Goal: Information Seeking & Learning: Learn about a topic

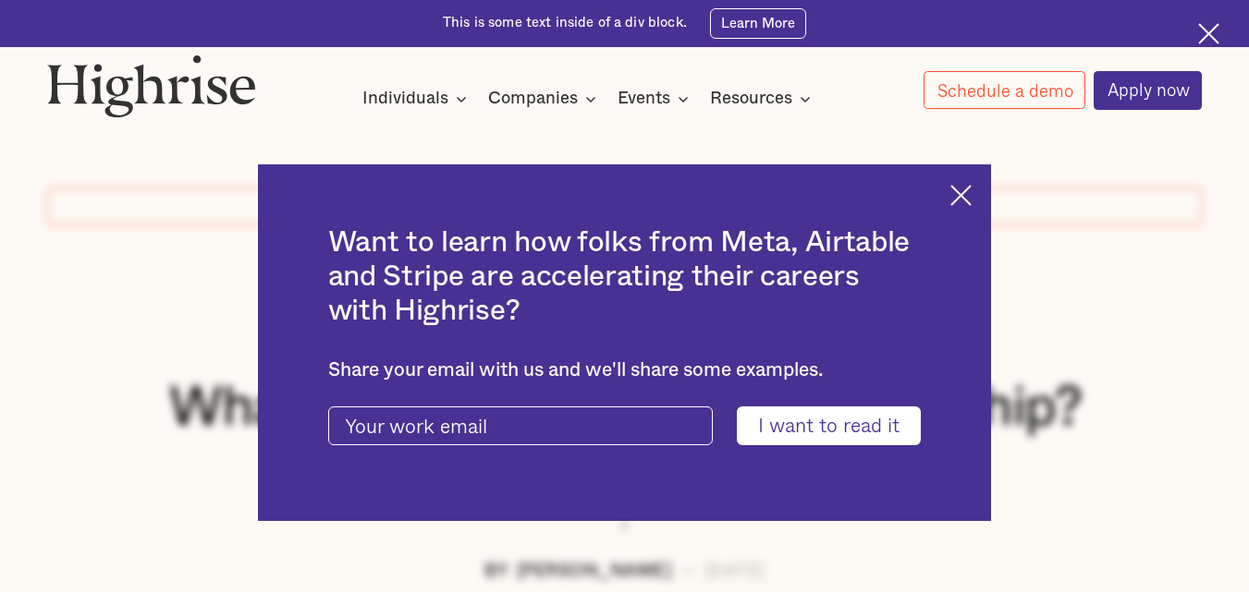
click at [969, 188] on img at bounding box center [960, 195] width 21 height 21
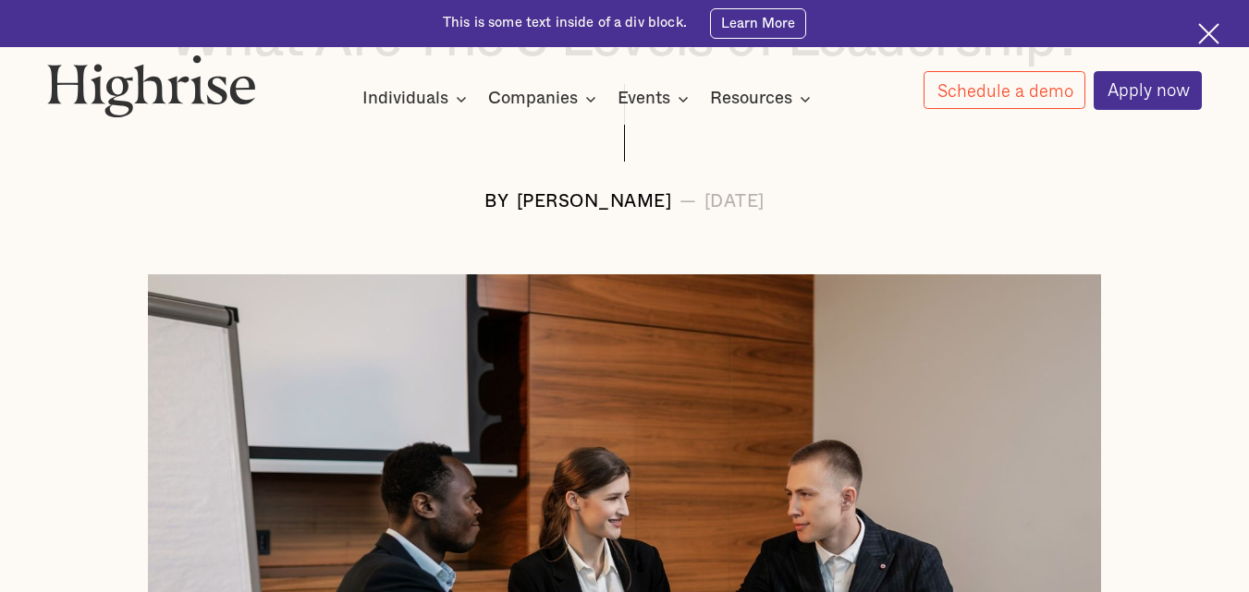
scroll to position [345, 0]
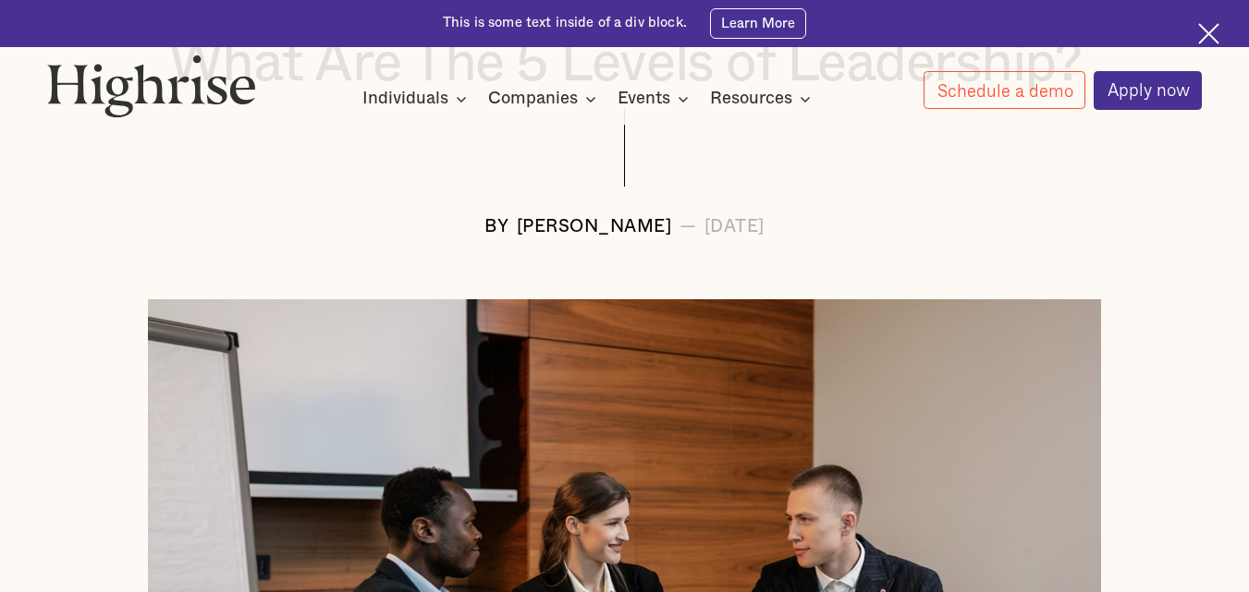
click at [517, 231] on div "[PERSON_NAME]" at bounding box center [594, 227] width 155 height 19
drag, startPoint x: 461, startPoint y: 231, endPoint x: 573, endPoint y: 229, distance: 111.9
click at [573, 229] on div "[PERSON_NAME]" at bounding box center [594, 227] width 155 height 19
copy div "[PERSON_NAME]"
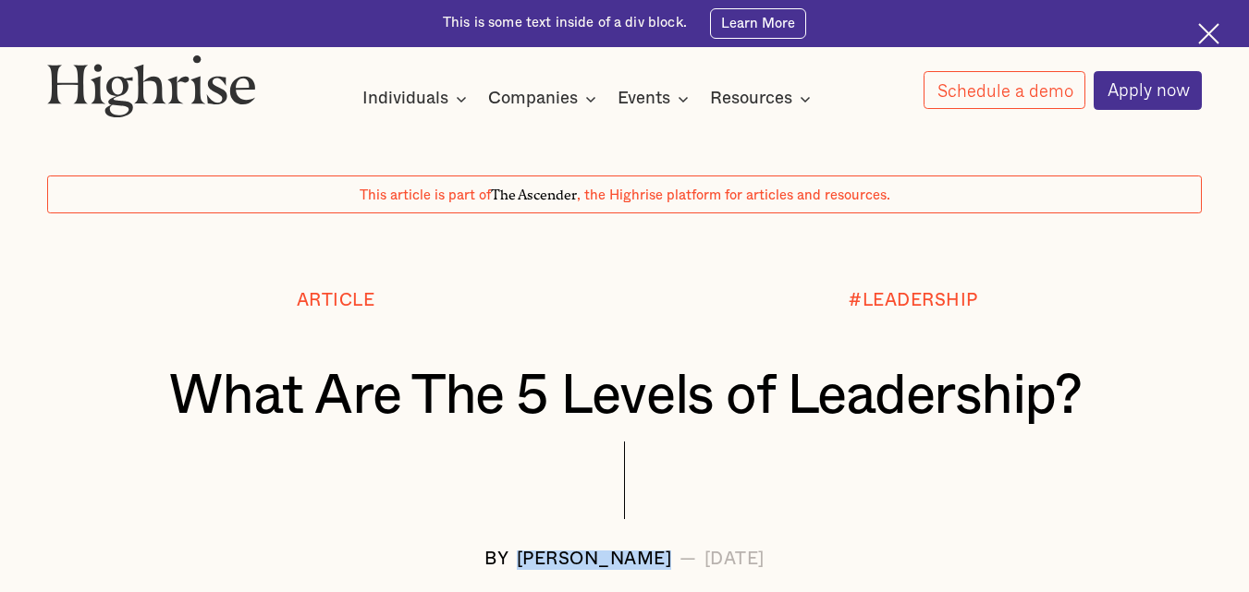
scroll to position [0, 0]
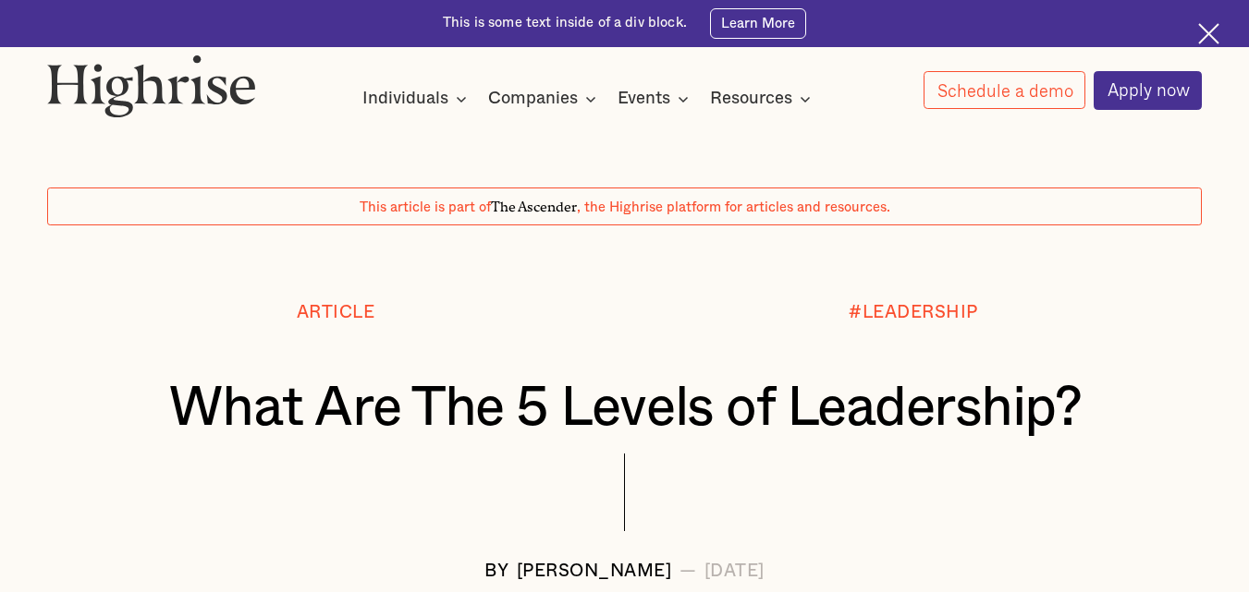
click at [60, 52] on div at bounding box center [624, 50] width 1249 height 7
click at [54, 65] on img at bounding box center [151, 86] width 209 height 63
drag, startPoint x: 54, startPoint y: 65, endPoint x: 206, endPoint y: 95, distance: 155.5
click at [206, 95] on img at bounding box center [151, 86] width 209 height 63
drag, startPoint x: 43, startPoint y: 89, endPoint x: 238, endPoint y: 99, distance: 194.4
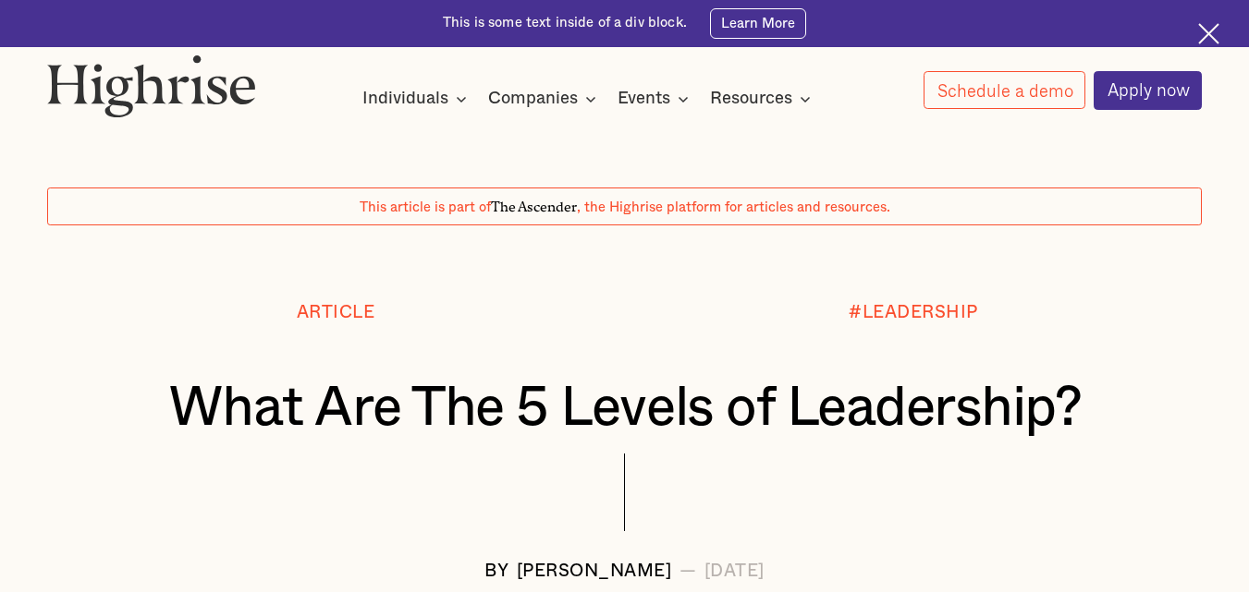
click at [238, 99] on div "How It Works Individuals Programs 1 Highrise Leader A 6-month program to grow l…" at bounding box center [624, 82] width 1249 height 55
click at [674, 330] on div "#LEADERSHIP" at bounding box center [914, 341] width 578 height 74
click at [92, 80] on img at bounding box center [151, 86] width 209 height 63
drag, startPoint x: 92, startPoint y: 80, endPoint x: 61, endPoint y: 105, distance: 40.1
click at [62, 105] on img at bounding box center [151, 86] width 209 height 63
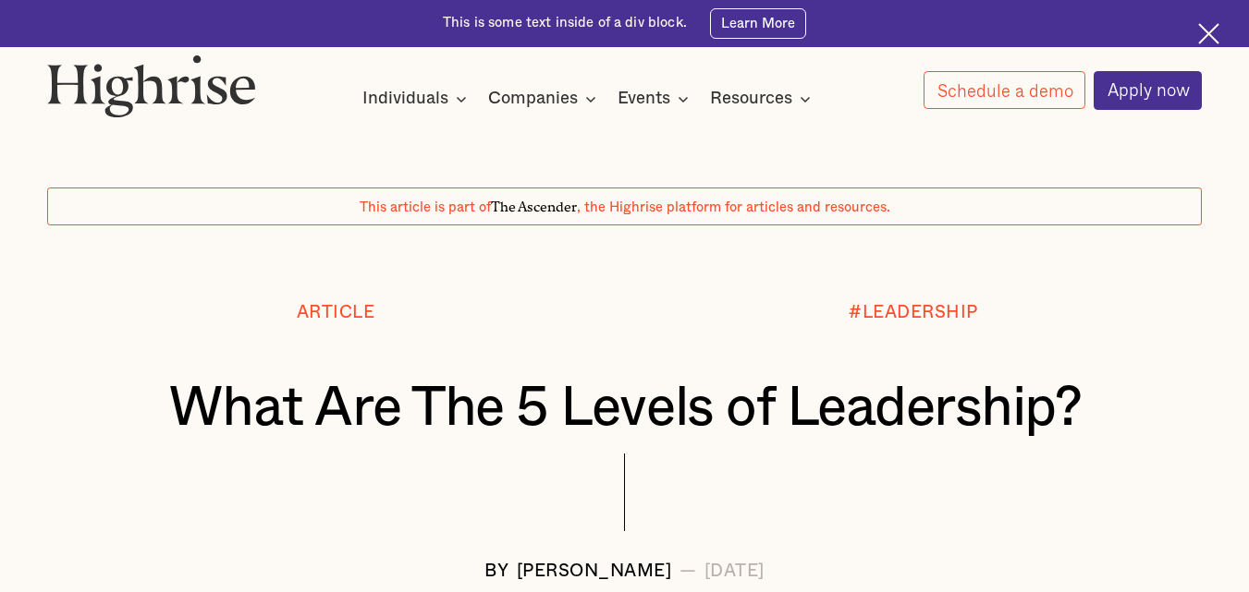
click at [43, 89] on div "How It Works Individuals Programs 1 Highrise Leader A 6-month program to grow l…" at bounding box center [624, 82] width 1249 height 55
drag, startPoint x: 43, startPoint y: 89, endPoint x: 139, endPoint y: 93, distance: 95.3
click at [139, 93] on div "How It Works Individuals Programs 1 Highrise Leader A 6-month program to grow l…" at bounding box center [624, 82] width 1249 height 55
click at [764, 579] on div "[DATE]" at bounding box center [734, 572] width 60 height 19
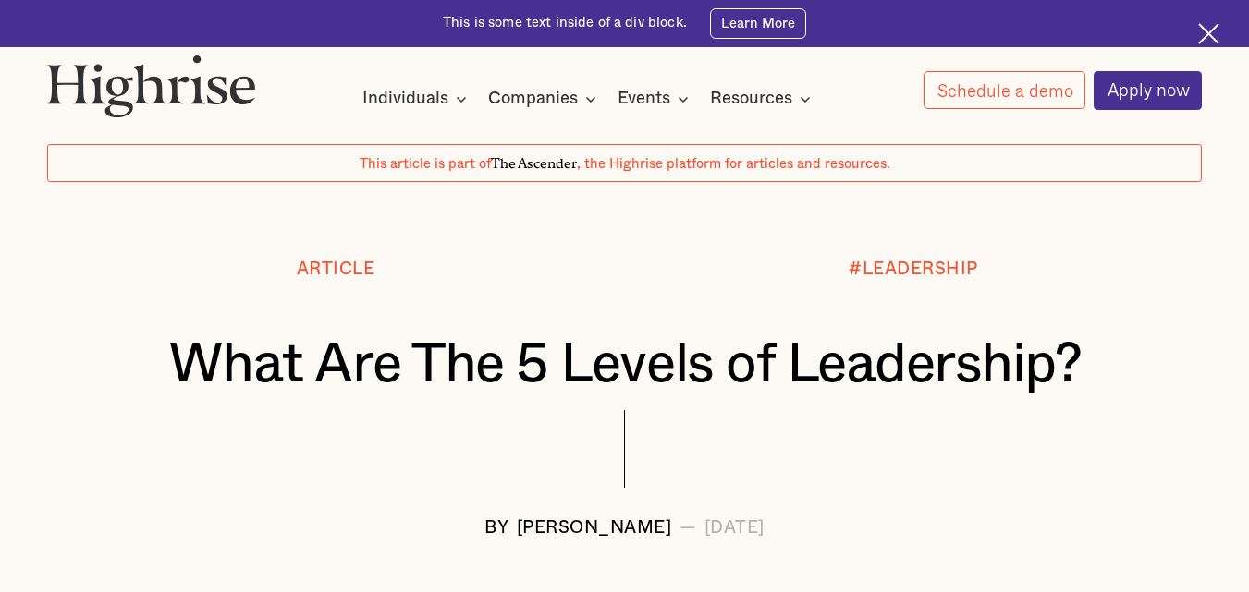
scroll to position [82, 0]
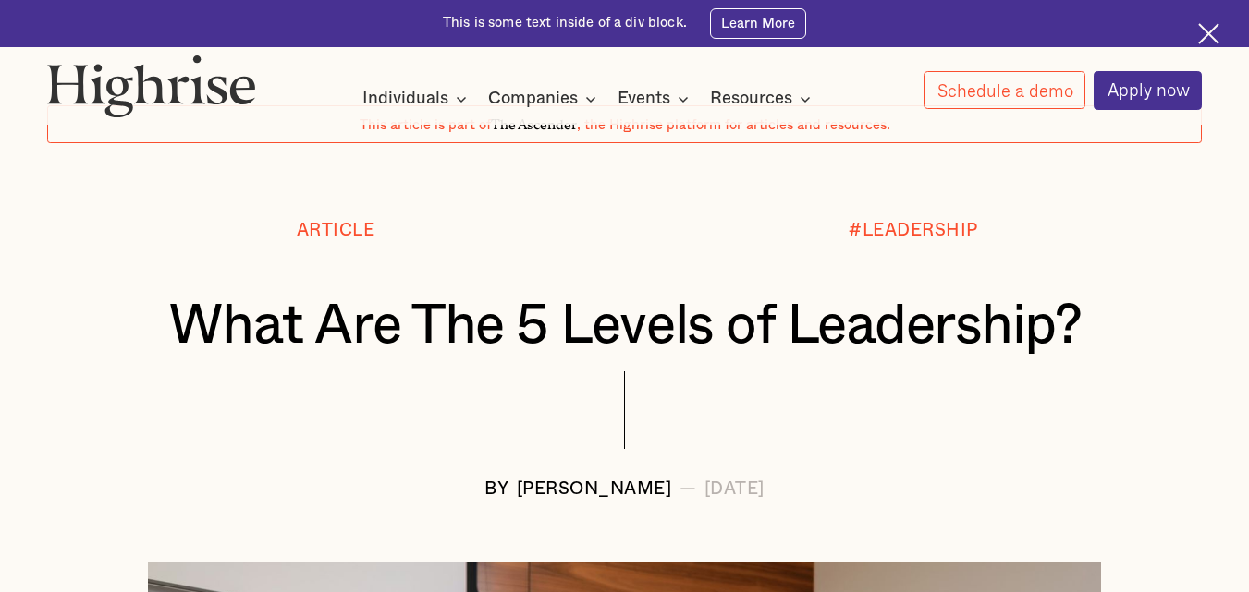
drag, startPoint x: 774, startPoint y: 579, endPoint x: 807, endPoint y: 576, distance: 33.4
copy div "2023"
click at [704, 495] on div "[DATE]" at bounding box center [734, 490] width 60 height 19
drag, startPoint x: 660, startPoint y: 495, endPoint x: 741, endPoint y: 495, distance: 81.3
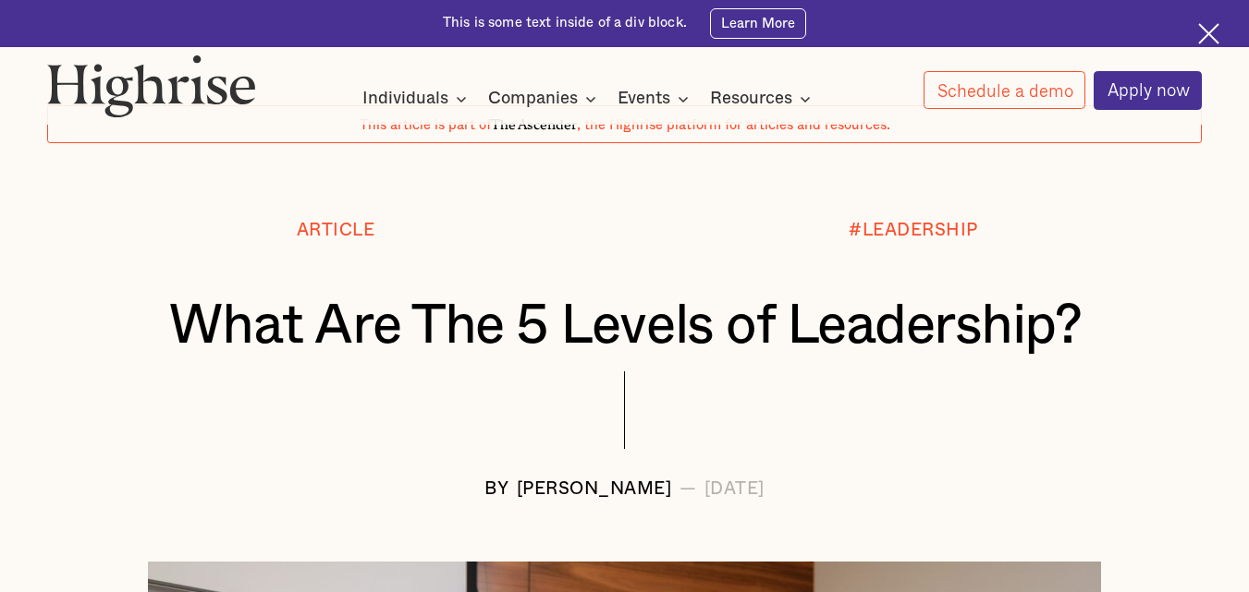
click at [741, 495] on div "[DATE]" at bounding box center [734, 490] width 60 height 19
copy div "January"
click at [751, 493] on div "[DATE]" at bounding box center [734, 490] width 60 height 19
drag, startPoint x: 749, startPoint y: 494, endPoint x: 767, endPoint y: 489, distance: 19.1
click at [764, 489] on div "[DATE]" at bounding box center [734, 490] width 60 height 19
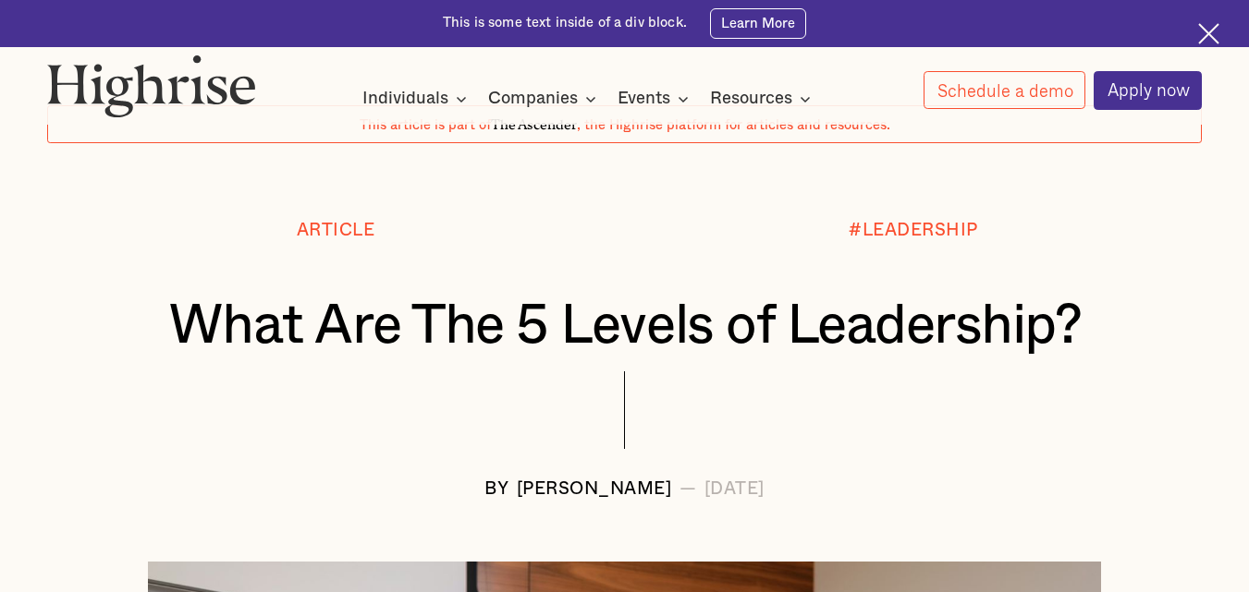
copy div "31"
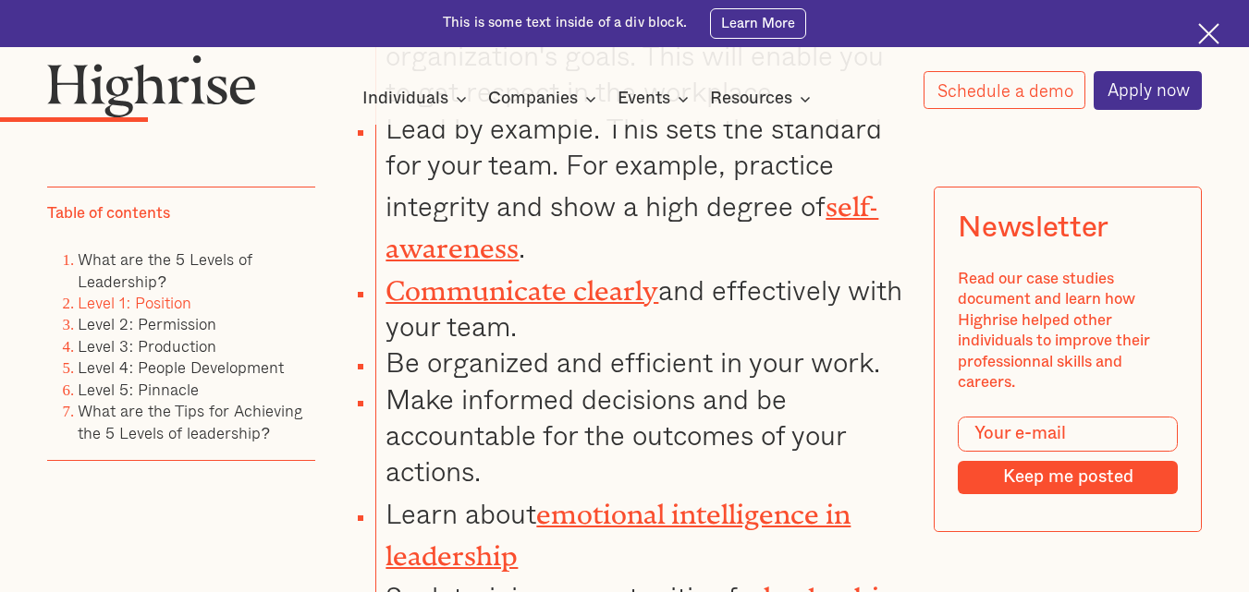
scroll to position [4741, 0]
